Goal: Find specific page/section: Find specific page/section

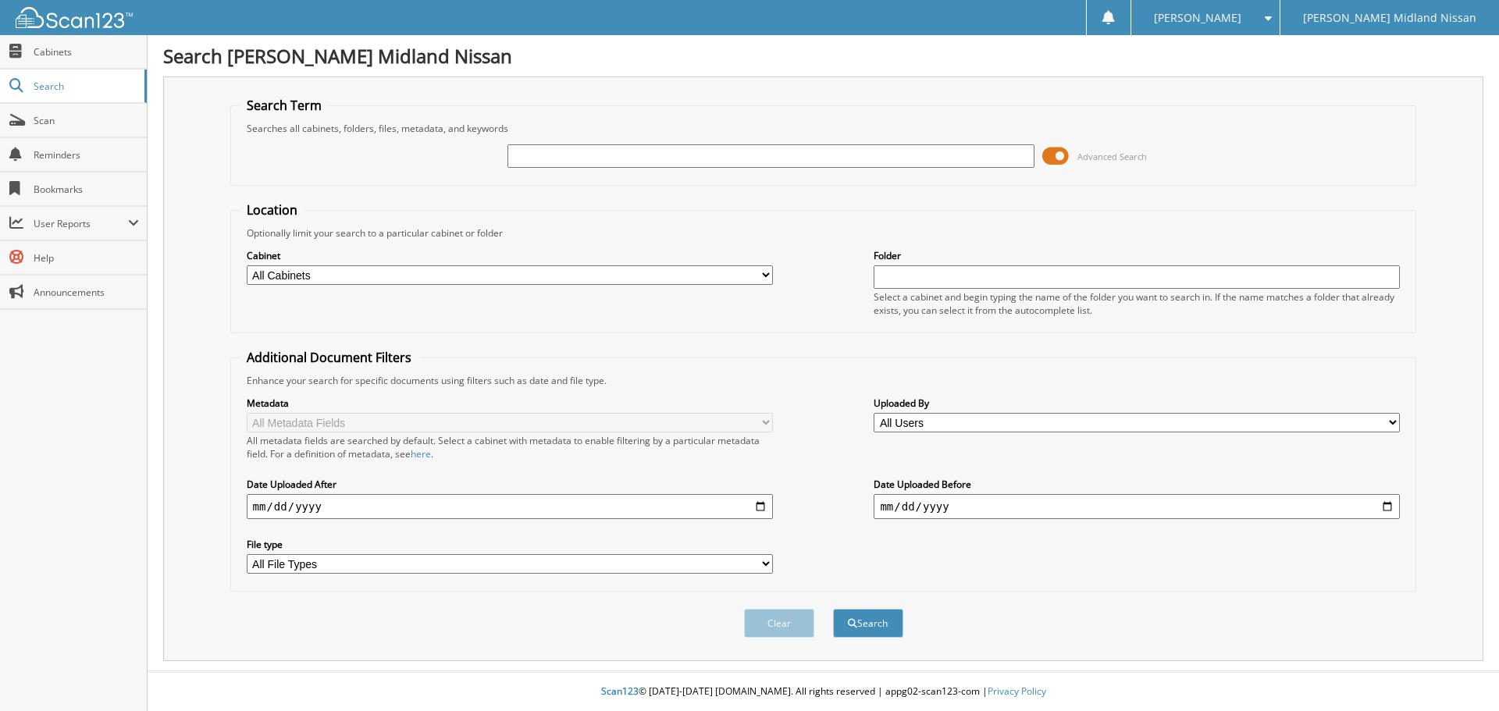
click at [576, 161] on input "text" at bounding box center [770, 155] width 526 height 23
type input "23PA35"
click at [833, 609] on button "Search" at bounding box center [868, 623] width 70 height 29
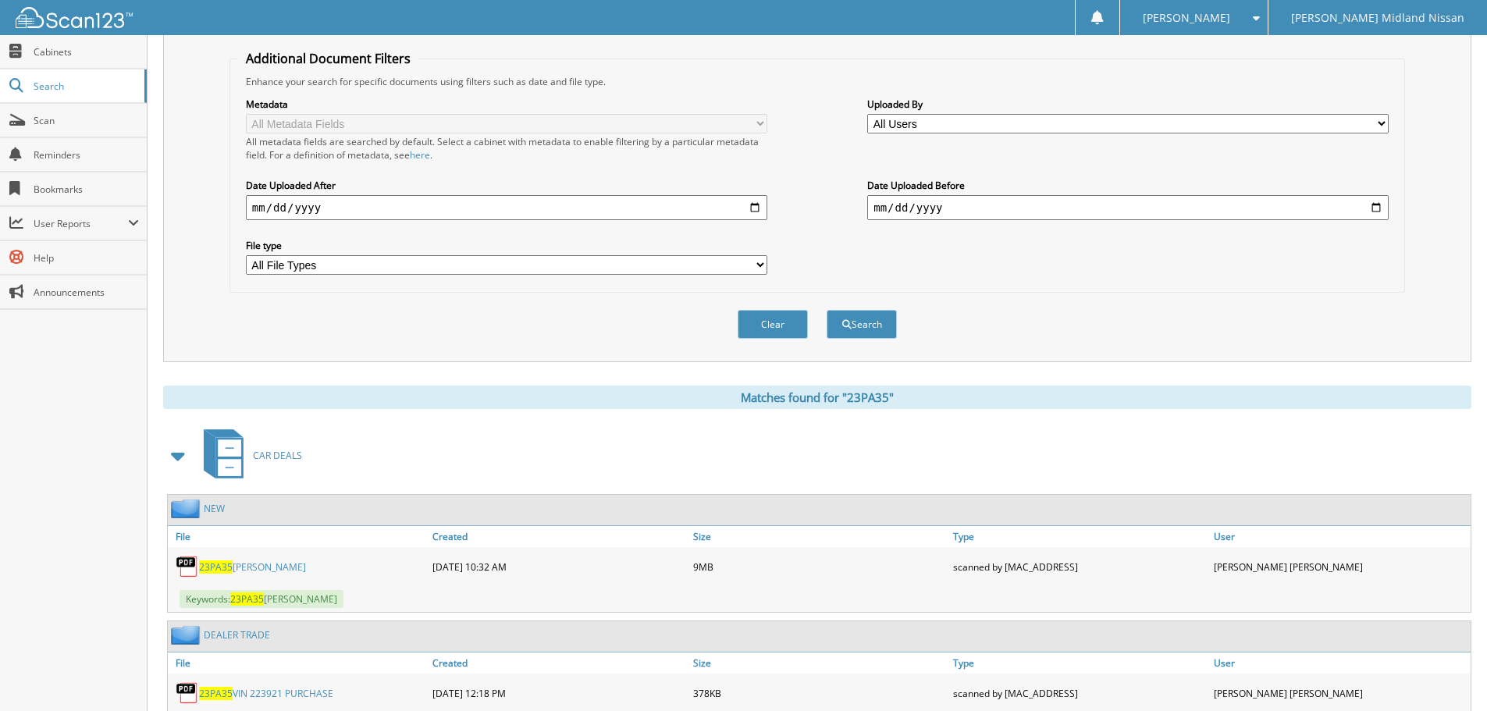
scroll to position [375, 0]
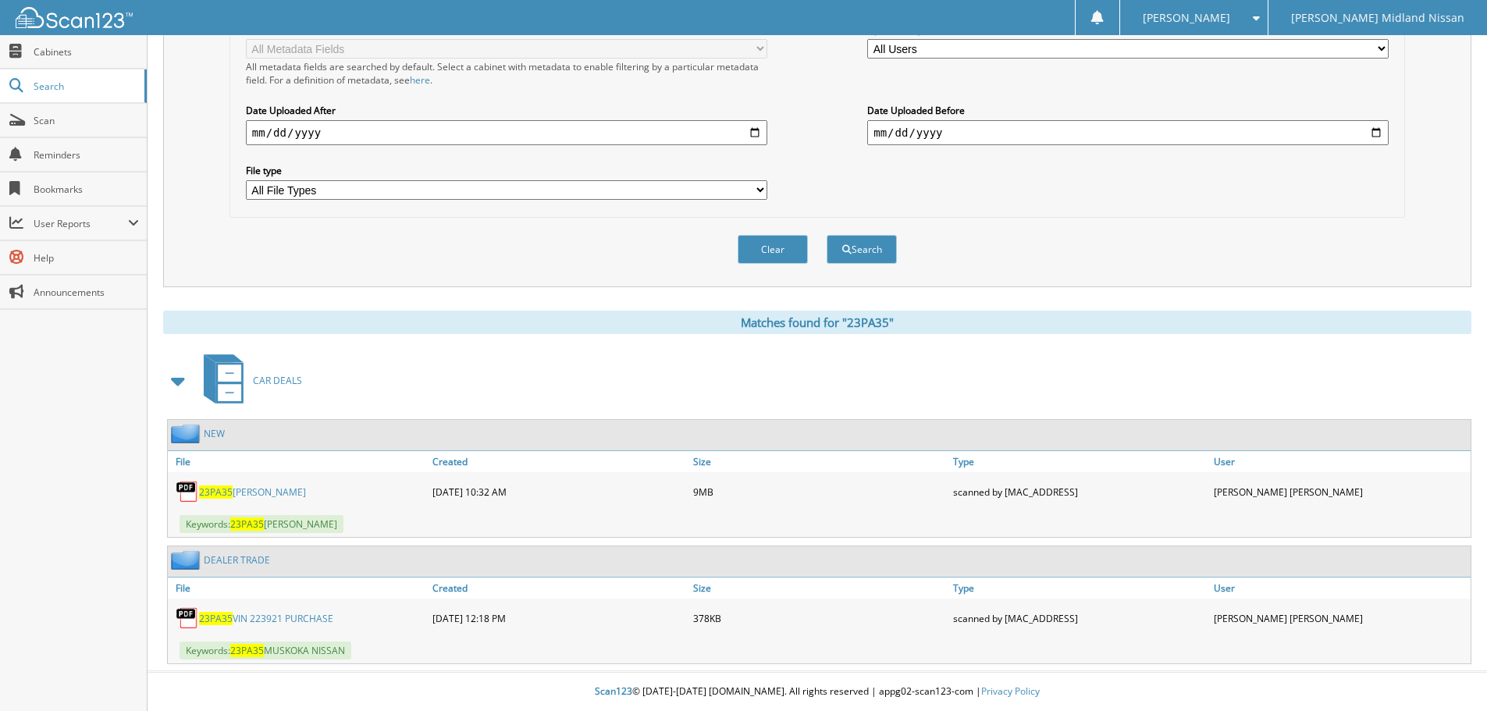
click at [267, 489] on link "23PA35 JOEY-ANN ZANDBELT" at bounding box center [252, 491] width 107 height 13
